Goal: Information Seeking & Learning: Learn about a topic

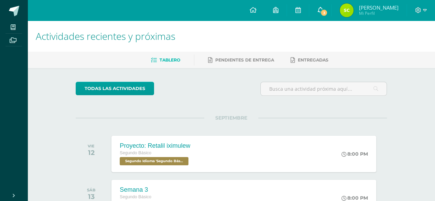
click at [331, 20] on link "3" at bounding box center [320, 10] width 22 height 21
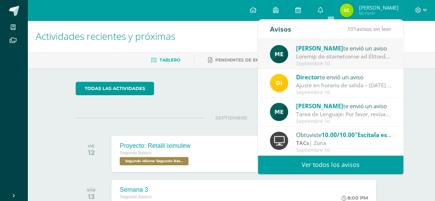
scroll to position [114, 0]
click at [156, 119] on div "SEPTIEMBRE VIE 12 Proyecto: Retalil iximulew Segundo Básico Segundo Idioma 'Seg…" at bounding box center [231, 145] width 311 height 55
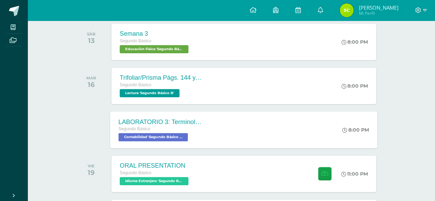
scroll to position [156, 0]
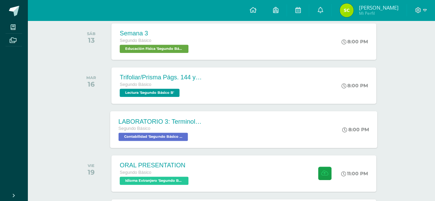
click at [173, 118] on div "LABORATORIO 3: Terminología de la cuenta." at bounding box center [160, 121] width 83 height 7
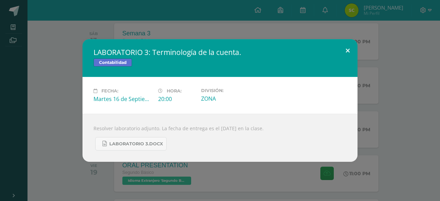
click at [339, 53] on button at bounding box center [348, 50] width 20 height 23
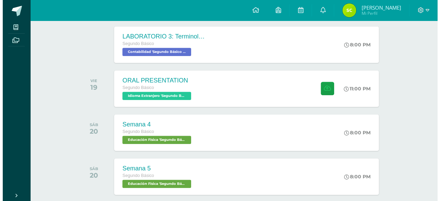
scroll to position [296, 0]
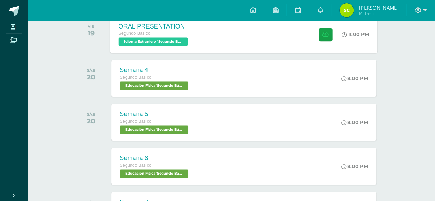
click at [305, 51] on div "ORAL PRESENTATION Segundo Básico Idioma Extranjero 'Segundo Básico B' 11:00 PM …" at bounding box center [243, 34] width 267 height 37
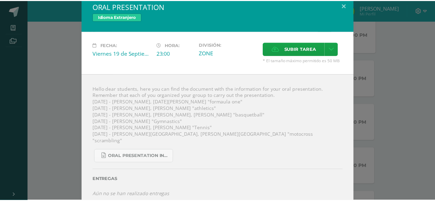
scroll to position [0, 0]
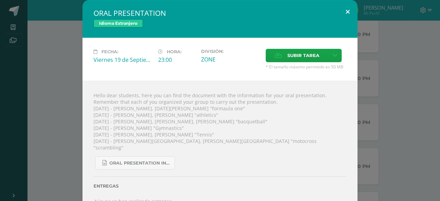
click at [338, 7] on button at bounding box center [348, 11] width 20 height 23
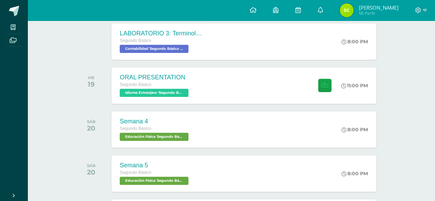
scroll to position [195, 0]
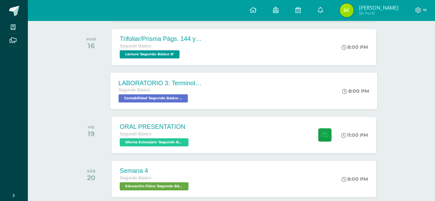
click at [272, 101] on div "LABORATORIO 3: Terminología de la cuenta. Segundo Básico Contabilidad 'Segundo …" at bounding box center [243, 91] width 267 height 37
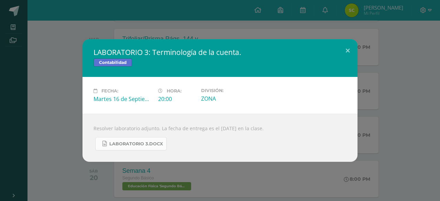
click at [140, 145] on span "LABORATORIO 3.docx" at bounding box center [136, 144] width 54 height 6
click at [347, 49] on button at bounding box center [348, 50] width 20 height 23
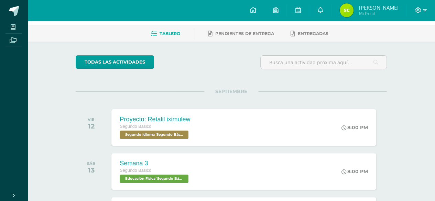
scroll to position [0, 0]
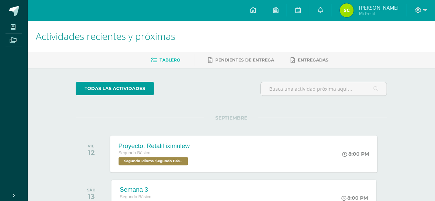
click at [125, 163] on span "Segundo Idioma 'Segundo Básico B'" at bounding box center [153, 161] width 69 height 8
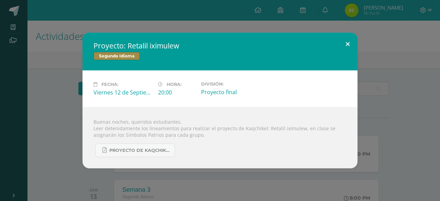
click at [341, 41] on button at bounding box center [348, 44] width 20 height 23
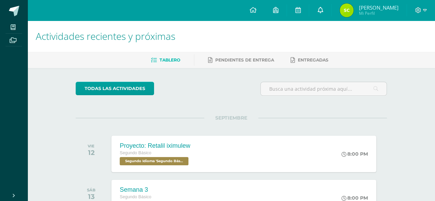
click at [331, 6] on link "0" at bounding box center [320, 10] width 22 height 21
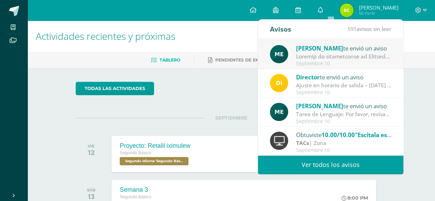
click at [325, 61] on div "Septiembre 10" at bounding box center [344, 64] width 96 height 6
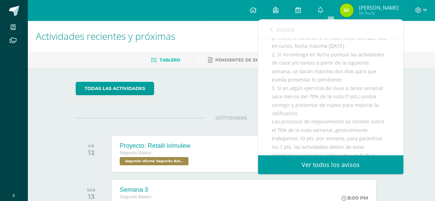
scroll to position [296, 0]
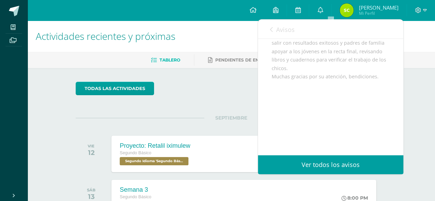
click at [275, 34] on link "Avisos" at bounding box center [282, 30] width 25 height 20
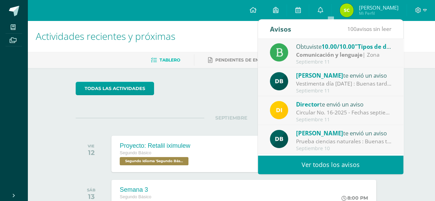
scroll to position [0, 0]
click at [303, 52] on strong "Comunicación y lenguaje" at bounding box center [329, 55] width 66 height 8
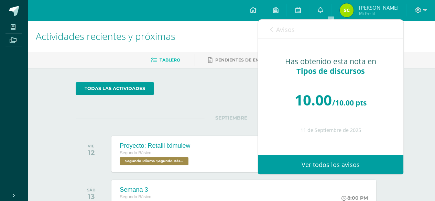
click at [267, 28] on div "Avisos 99 avisos sin leer Avisos" at bounding box center [330, 29] width 145 height 19
click at [272, 31] on icon at bounding box center [271, 30] width 3 height 6
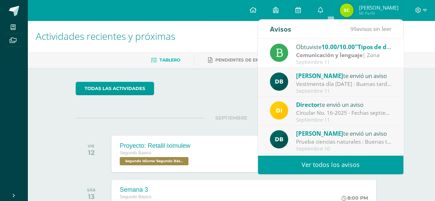
click at [316, 73] on span "[PERSON_NAME]" at bounding box center [319, 76] width 47 height 8
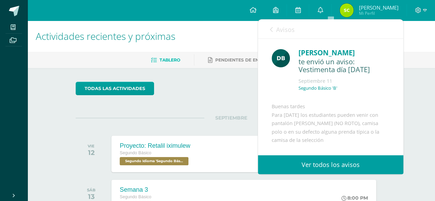
click at [274, 29] on link "Avisos" at bounding box center [282, 30] width 25 height 20
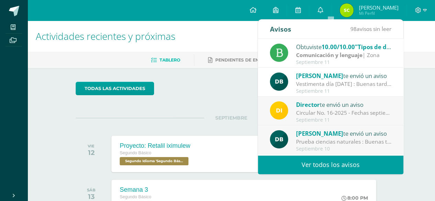
click at [327, 112] on div "Circular No. 16-2025 - Fechas septiembre: Estimados padres de familia y/o encar…" at bounding box center [344, 113] width 96 height 8
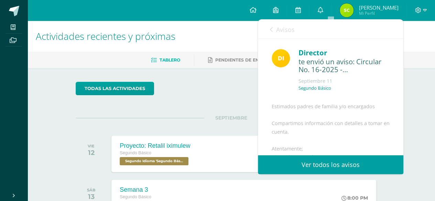
click at [275, 36] on link "Avisos" at bounding box center [282, 30] width 25 height 20
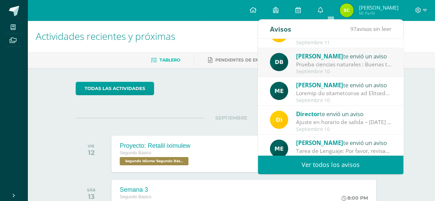
scroll to position [77, 0]
click at [288, 66] on div "[PERSON_NAME] te envió un aviso Prueba ciencias naturales : Buenas tardes, espe…" at bounding box center [330, 63] width 121 height 23
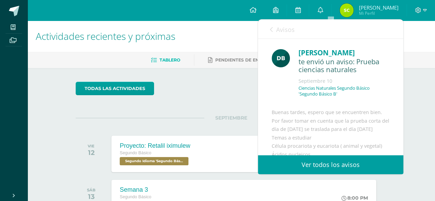
click at [277, 24] on link "Avisos" at bounding box center [282, 30] width 25 height 20
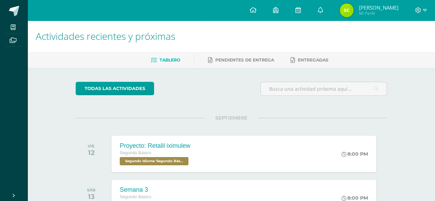
click at [207, 132] on div "SEPTIEMBRE VIE 12 Proyecto: Retalil iximulew Segundo Básico Segundo Idioma 'Seg…" at bounding box center [231, 145] width 311 height 55
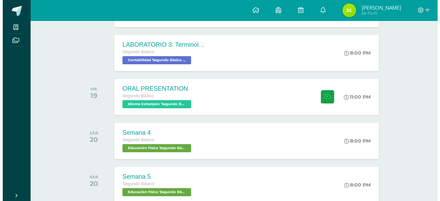
scroll to position [236, 0]
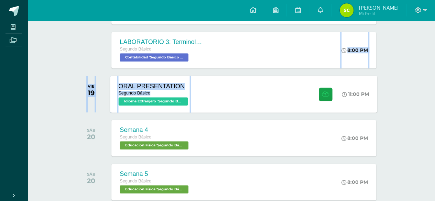
drag, startPoint x: 242, startPoint y: 65, endPoint x: 230, endPoint y: 91, distance: 28.4
click at [230, 91] on div "SEPTIEMBRE VIE 12 Proyecto: Retalil iximulew Segundo Básico Segundo Idioma 'Seg…" at bounding box center [231, 143] width 311 height 523
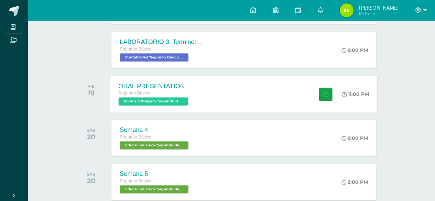
click at [230, 91] on div "ORAL PRESENTATION Segundo Básico Idioma Extranjero 'Segundo Básico B' 11:00 PM …" at bounding box center [243, 94] width 267 height 37
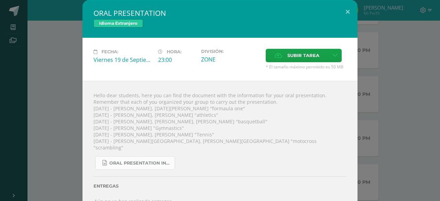
click at [121, 159] on link "Oral Presentation Instructions - sports.docx" at bounding box center [135, 162] width 80 height 13
